Goal: Information Seeking & Learning: Learn about a topic

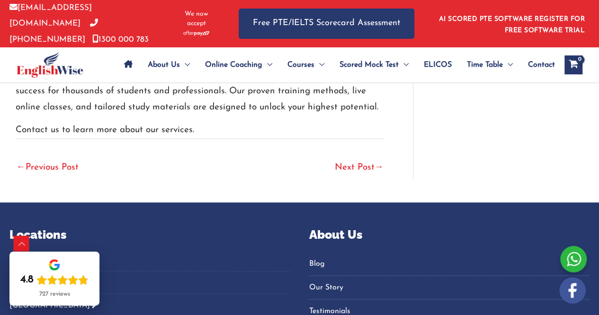
scroll to position [2440, 0]
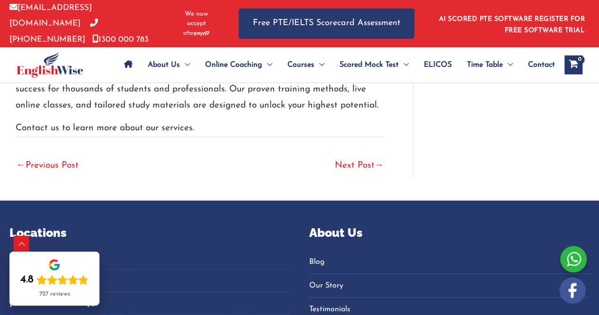
click at [349, 156] on link "Next Post →" at bounding box center [359, 166] width 49 height 21
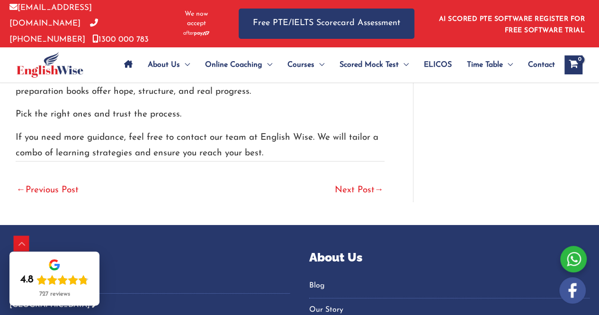
scroll to position [3449, 0]
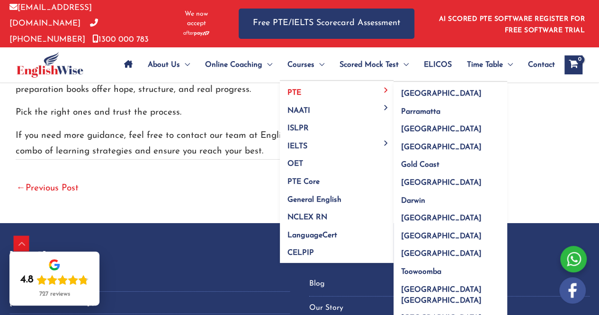
click at [293, 91] on span "PTE" at bounding box center [295, 93] width 14 height 8
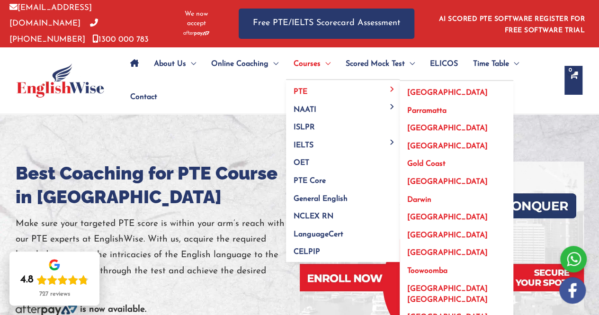
click at [304, 88] on span "PTE" at bounding box center [301, 92] width 14 height 8
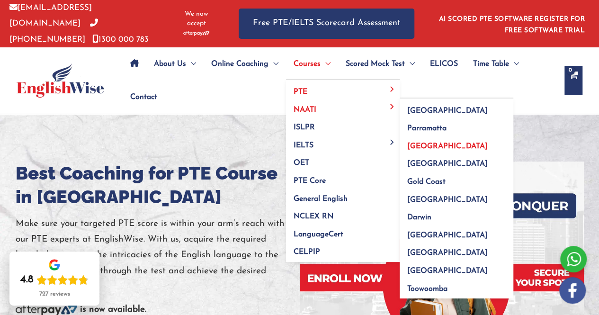
click at [421, 144] on span "[GEOGRAPHIC_DATA]" at bounding box center [447, 147] width 81 height 8
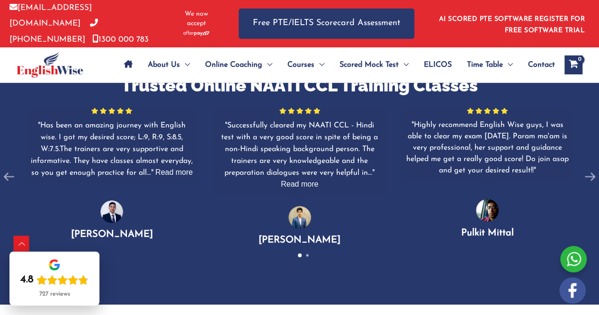
scroll to position [1572, 0]
